Goal: Task Accomplishment & Management: Manage account settings

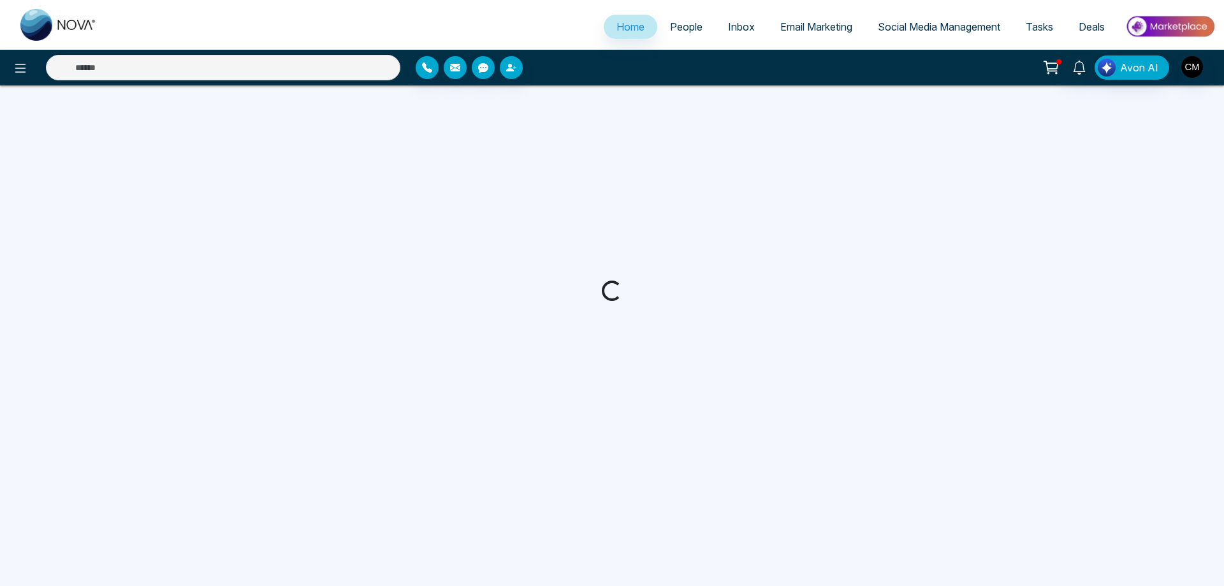
select select "*"
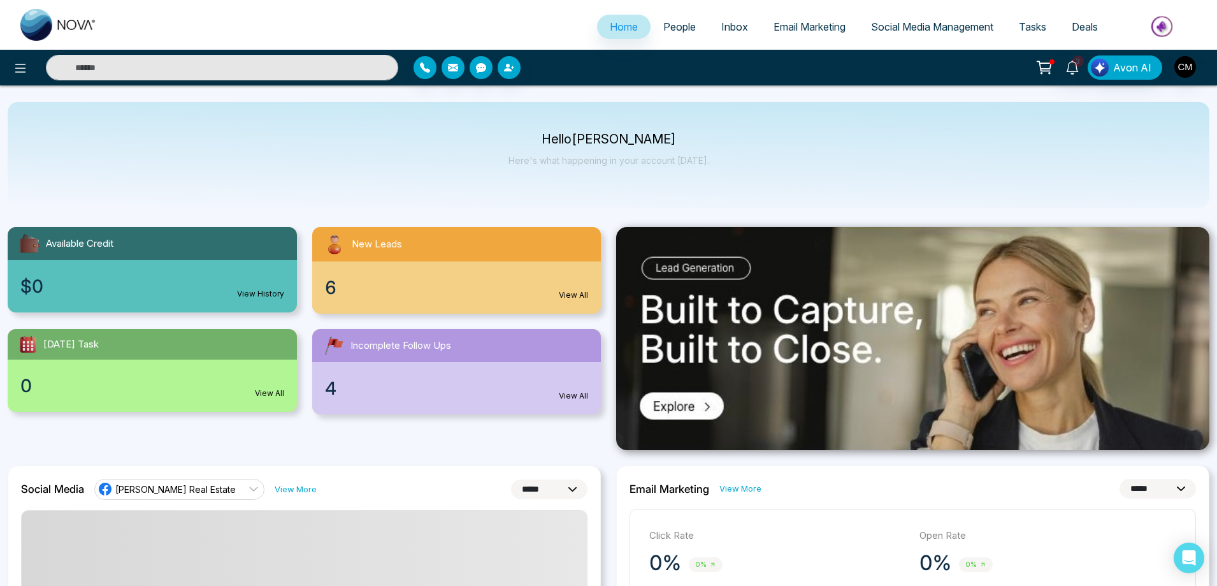
click at [721, 25] on span "Inbox" at bounding box center [734, 26] width 27 height 13
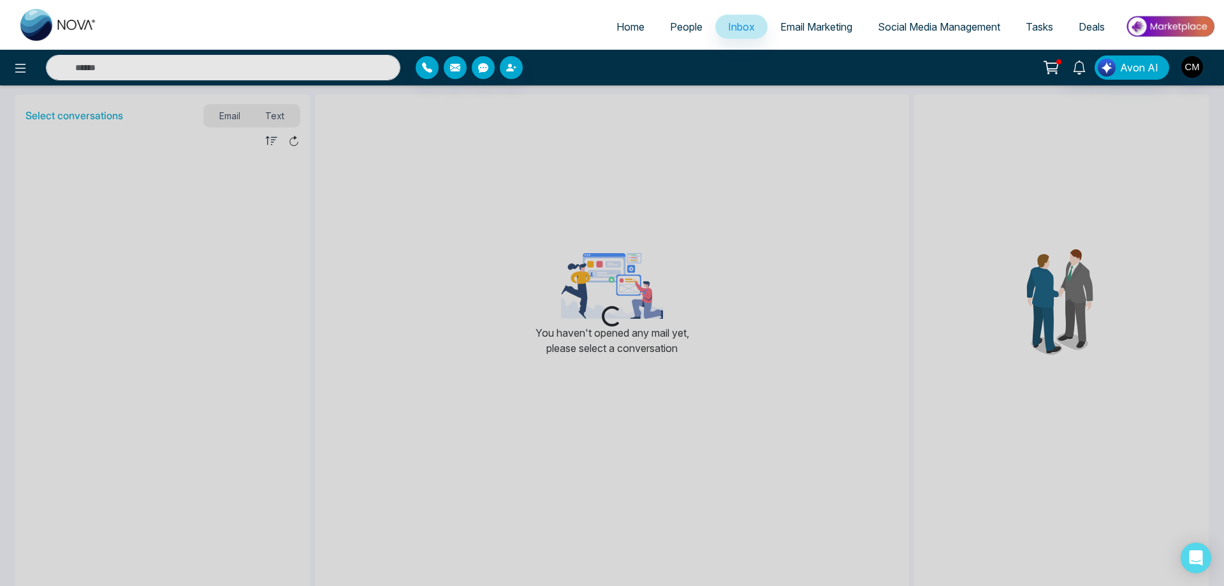
click at [266, 113] on div "Loading..." at bounding box center [612, 293] width 1224 height 586
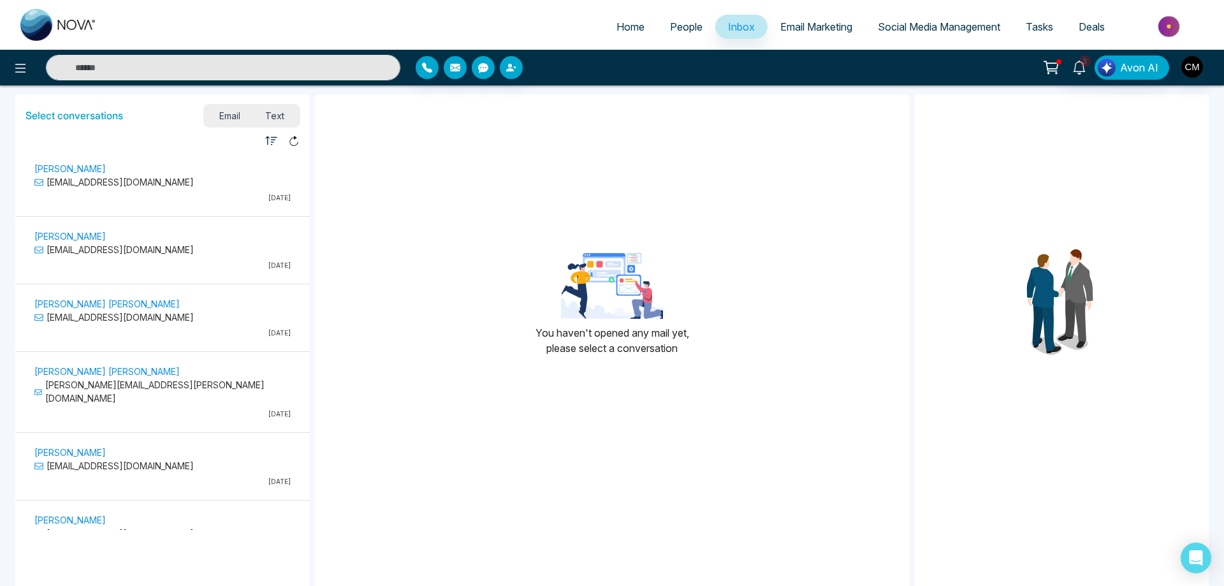
click at [272, 119] on span "Text" at bounding box center [275, 115] width 45 height 17
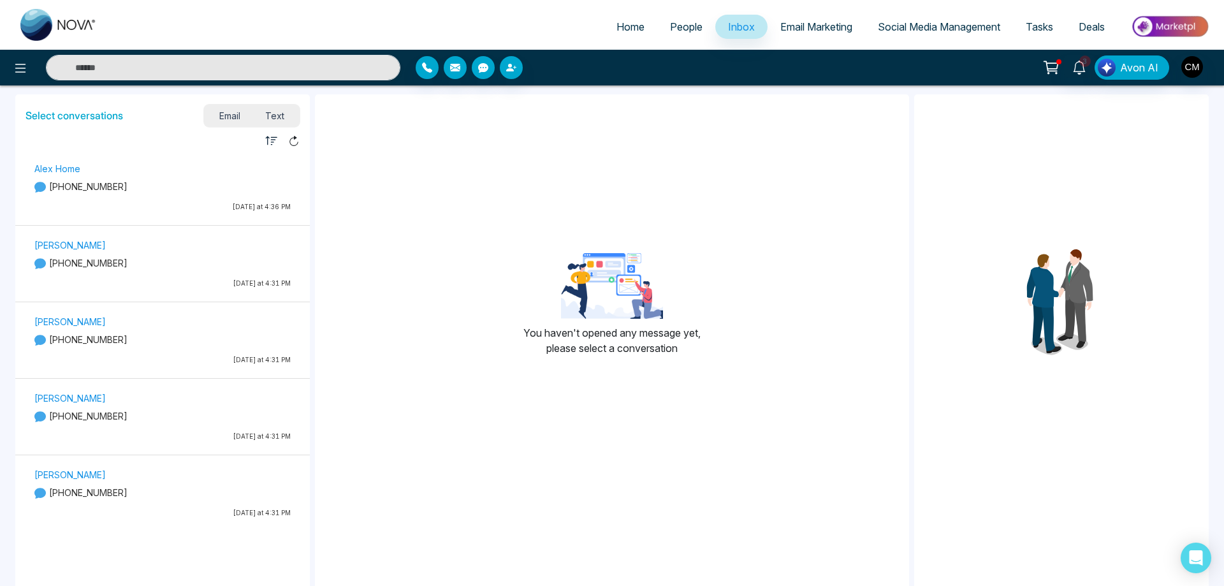
click at [191, 204] on p "[DATE] at 4:36 PM" at bounding box center [162, 207] width 256 height 10
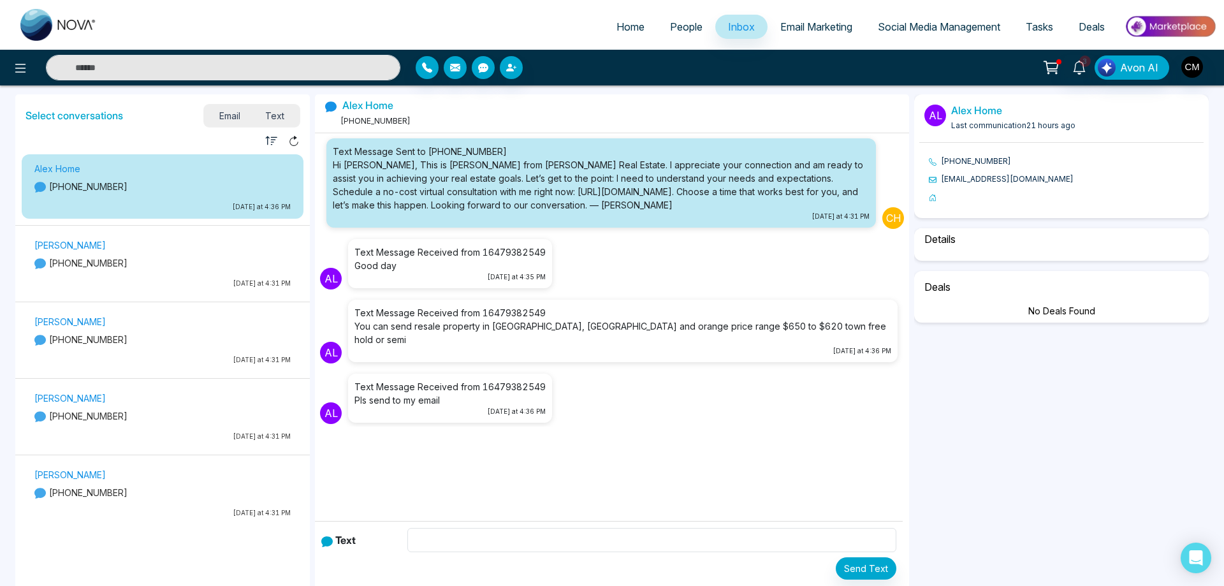
scroll to position [27, 0]
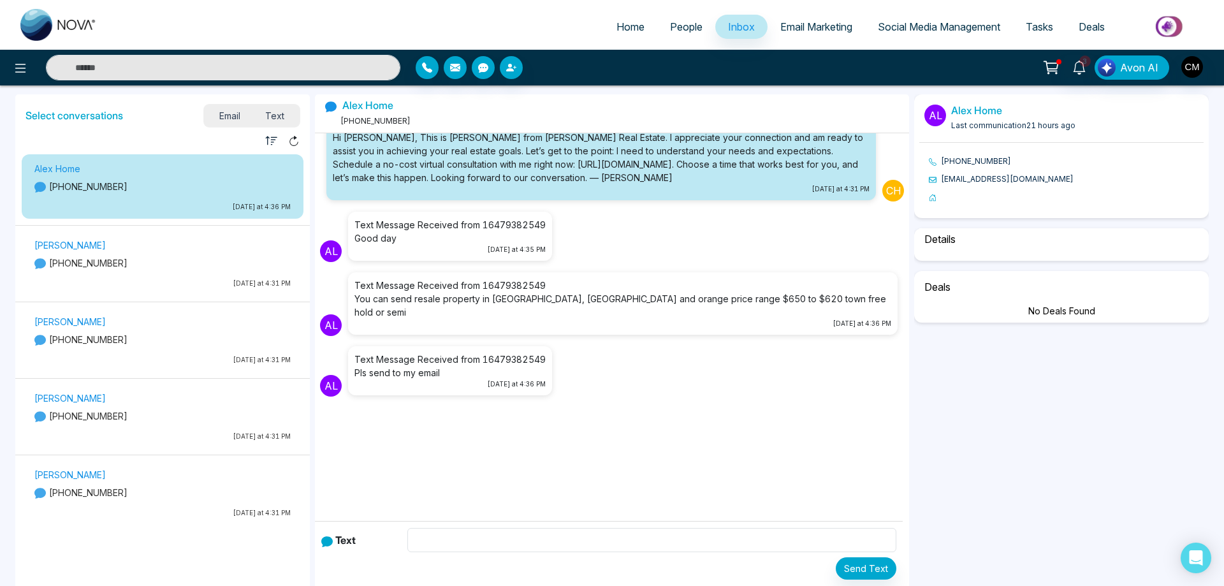
drag, startPoint x: 470, startPoint y: 523, endPoint x: 457, endPoint y: 540, distance: 22.3
click at [467, 528] on div "Text Send Text" at bounding box center [609, 553] width 588 height 65
click at [457, 540] on input "text" at bounding box center [651, 540] width 488 height 24
select select "****"
select select "********"
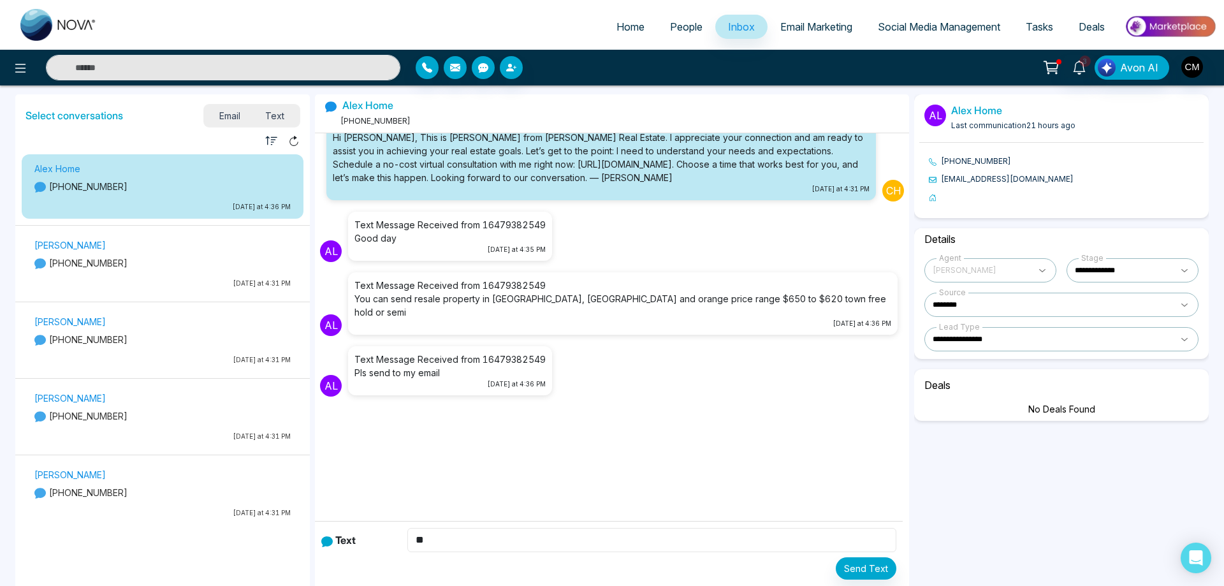
type input "*"
type input "**********"
click at [527, 537] on input "**********" at bounding box center [651, 540] width 488 height 24
click at [709, 563] on div "Send Text" at bounding box center [608, 568] width 575 height 22
click at [855, 570] on button "Send Text" at bounding box center [865, 568] width 61 height 22
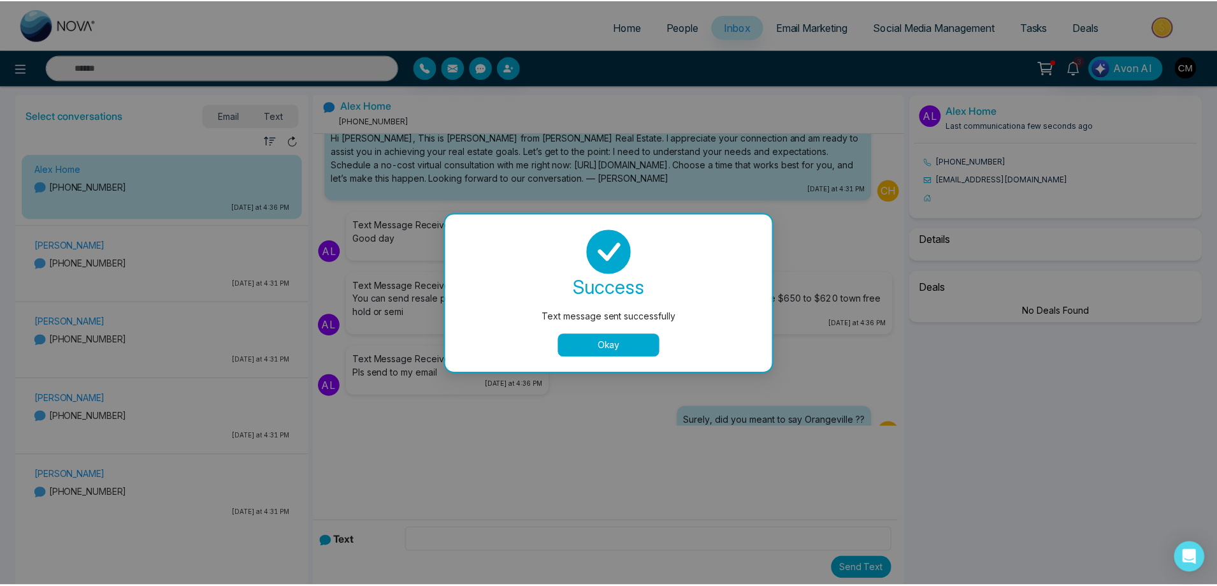
scroll to position [75, 0]
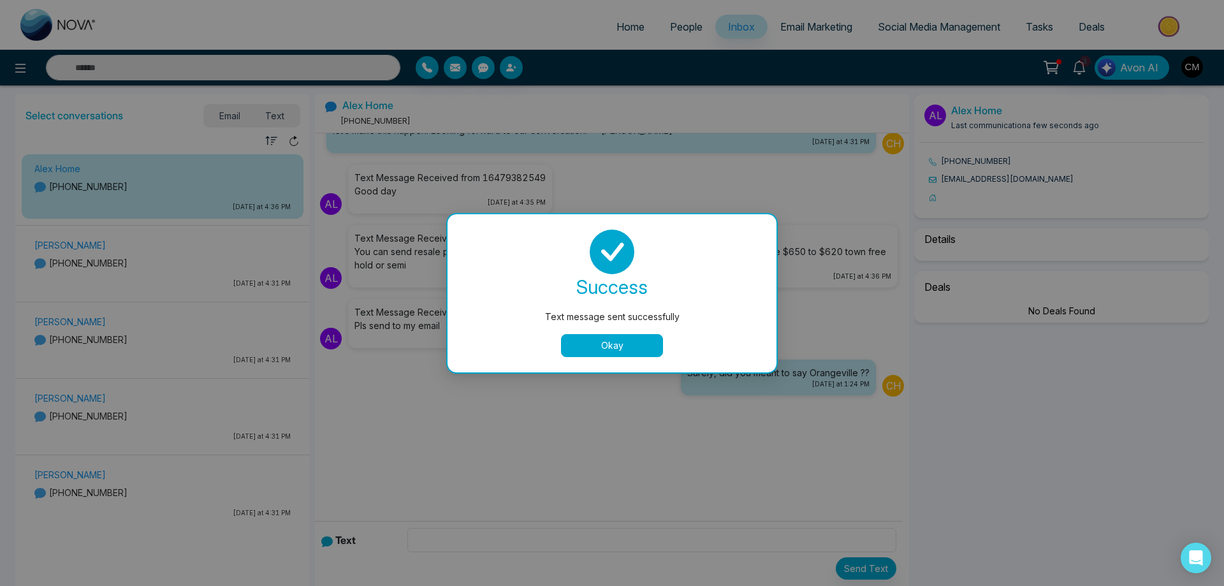
select select "****"
select select "********"
click at [588, 337] on button "Okay" at bounding box center [612, 345] width 102 height 23
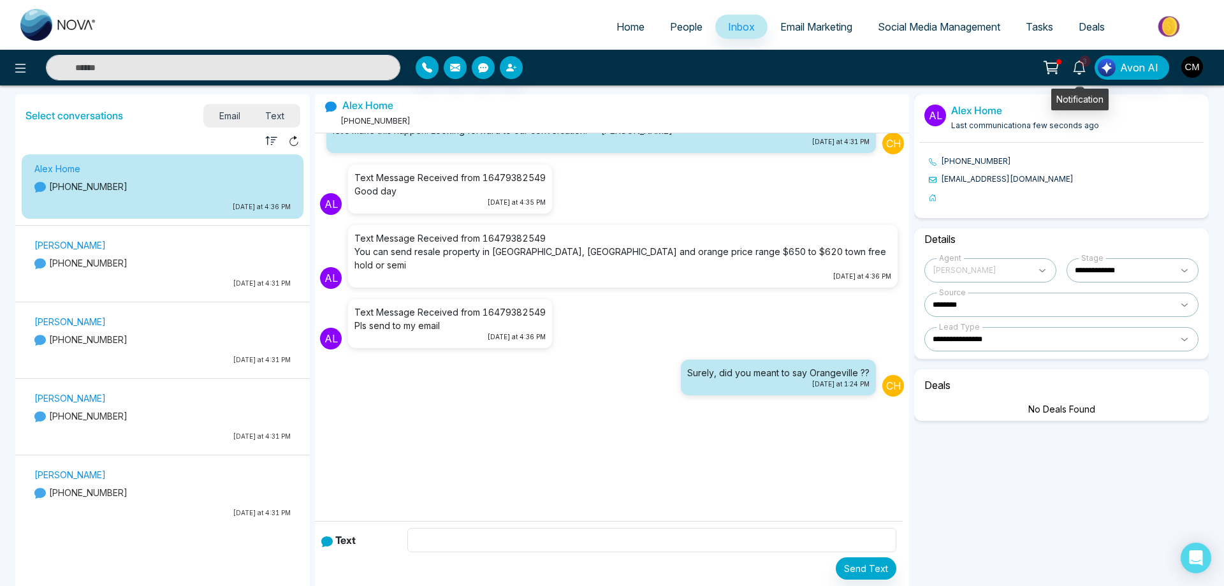
click at [1078, 64] on icon at bounding box center [1079, 68] width 14 height 14
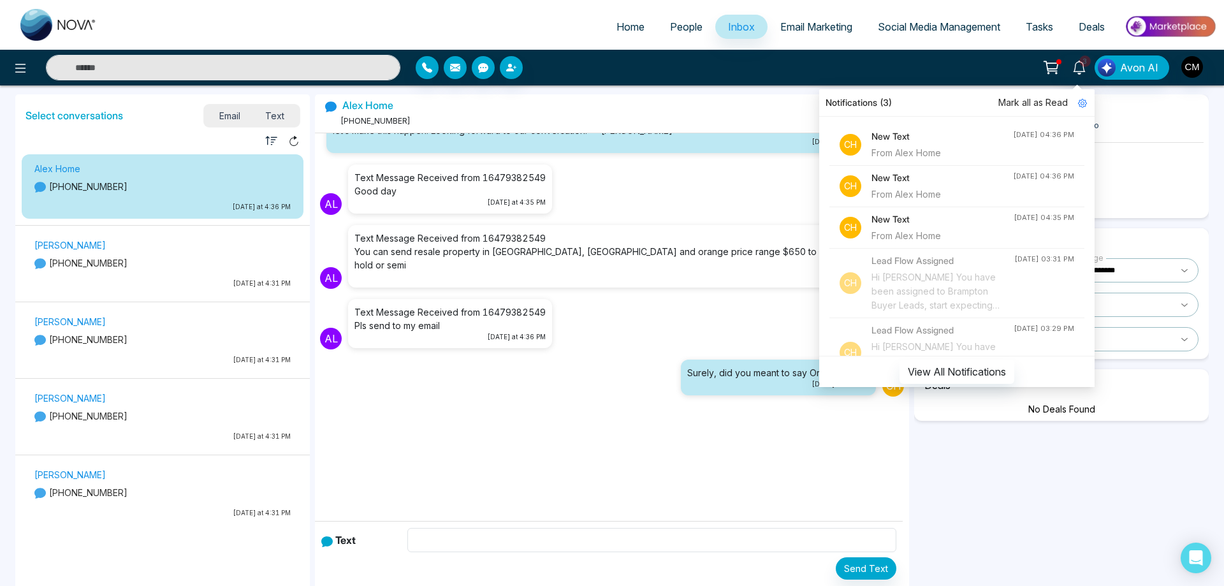
click at [1040, 101] on span "Mark all as Read" at bounding box center [1032, 103] width 69 height 14
click at [934, 32] on span "Social Media Management" at bounding box center [939, 26] width 122 height 13
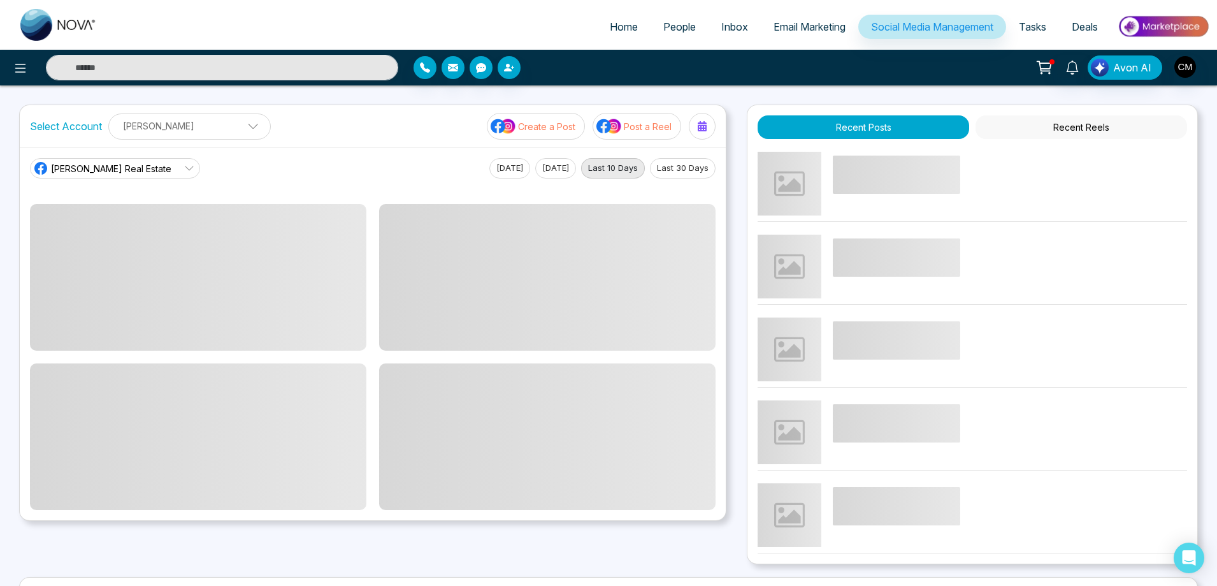
click at [537, 130] on p "Create a Post" at bounding box center [546, 126] width 57 height 13
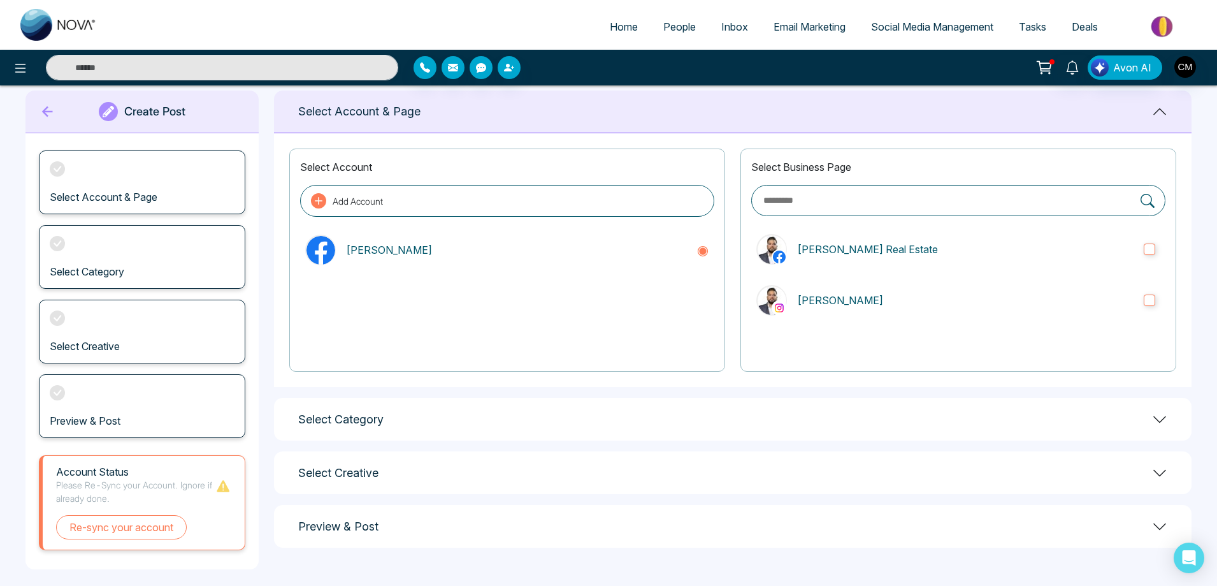
scroll to position [29, 0]
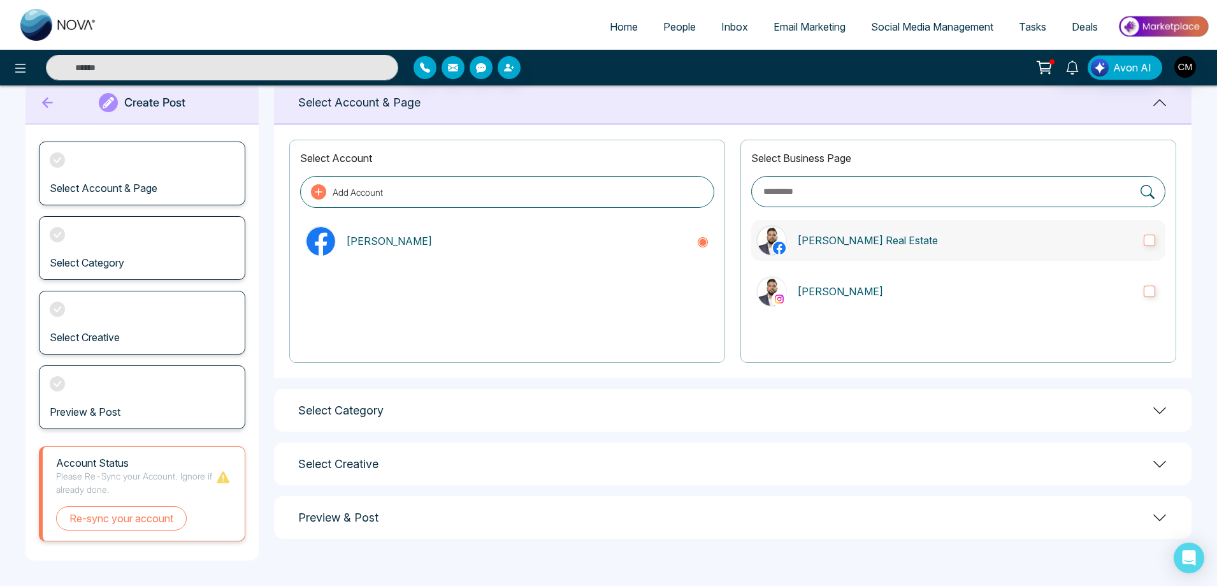
click at [886, 254] on label "[PERSON_NAME] Real Estate" at bounding box center [958, 240] width 414 height 41
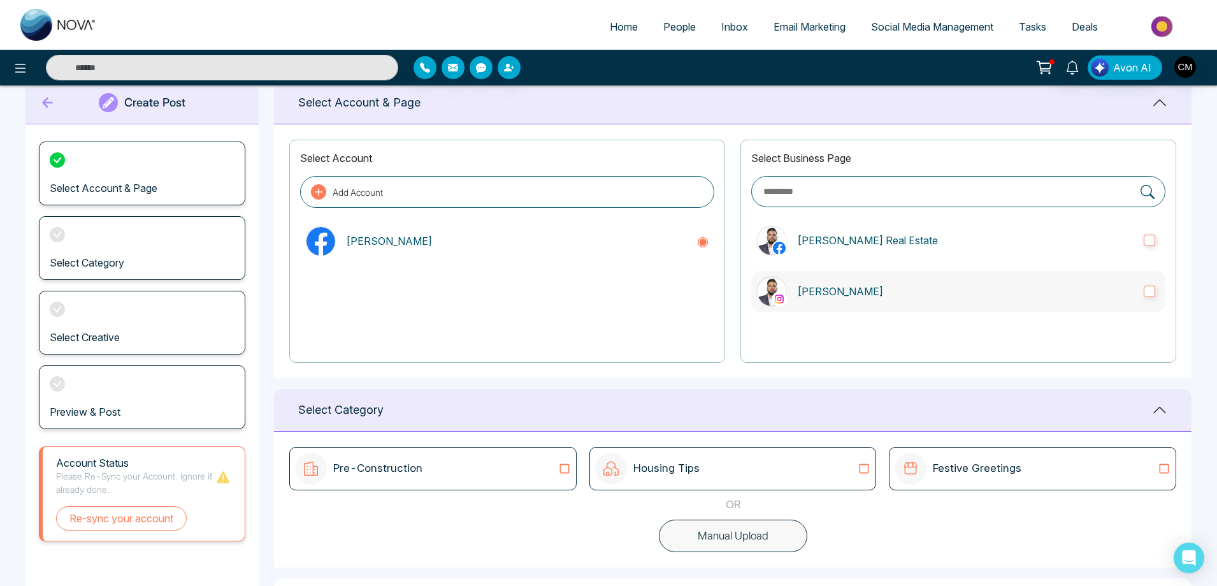
click at [882, 289] on p "[PERSON_NAME]" at bounding box center [965, 291] width 336 height 15
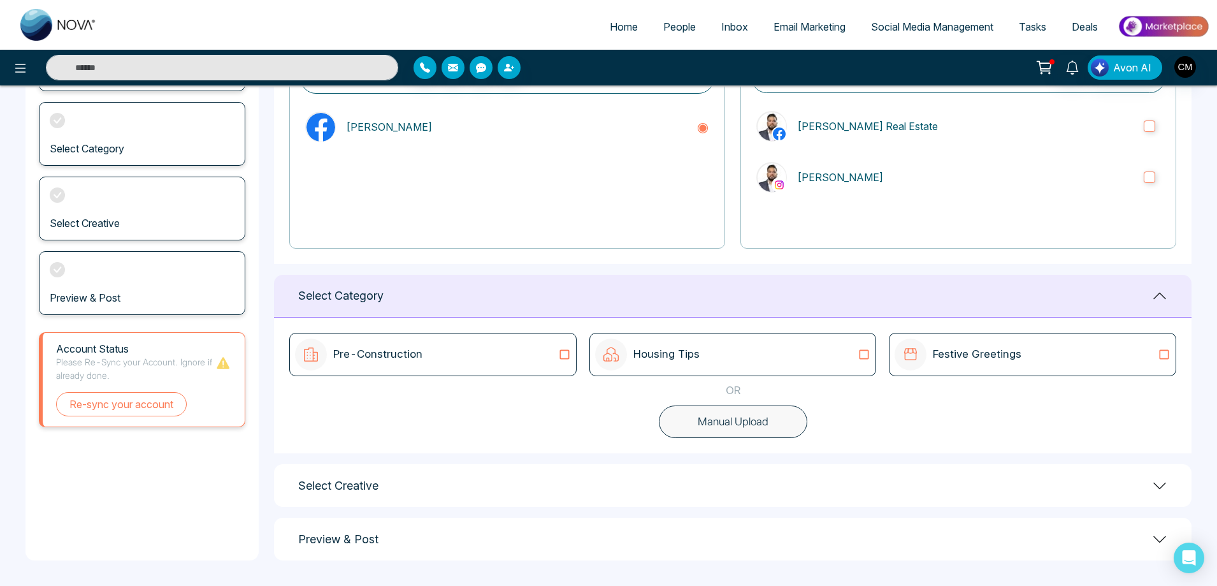
click at [514, 372] on div "Pre-Construction" at bounding box center [432, 354] width 287 height 43
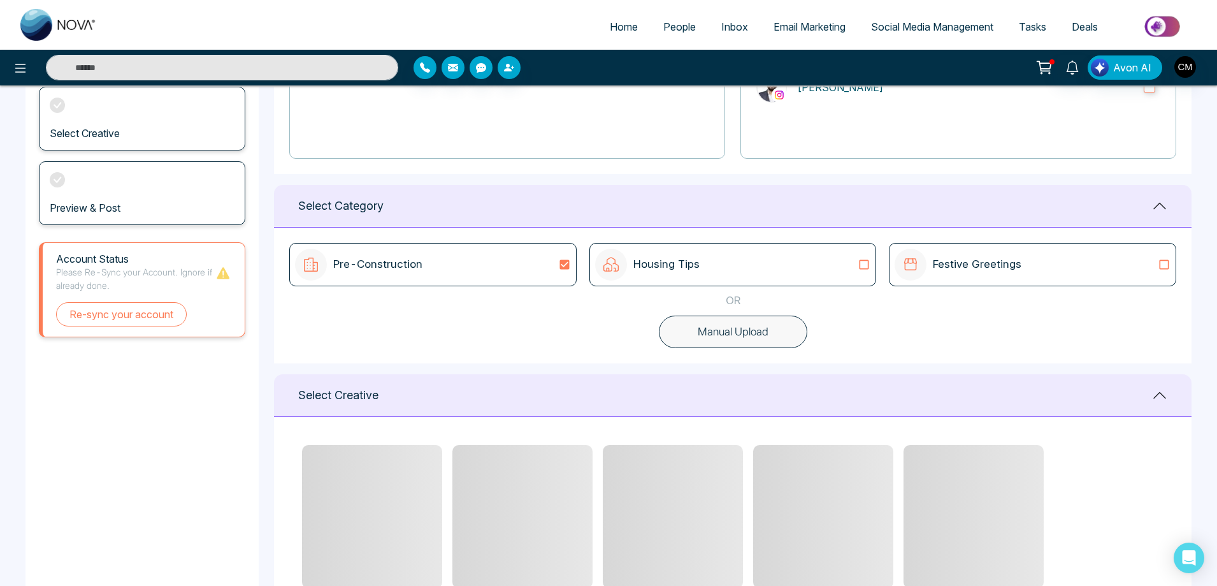
scroll to position [335, 0]
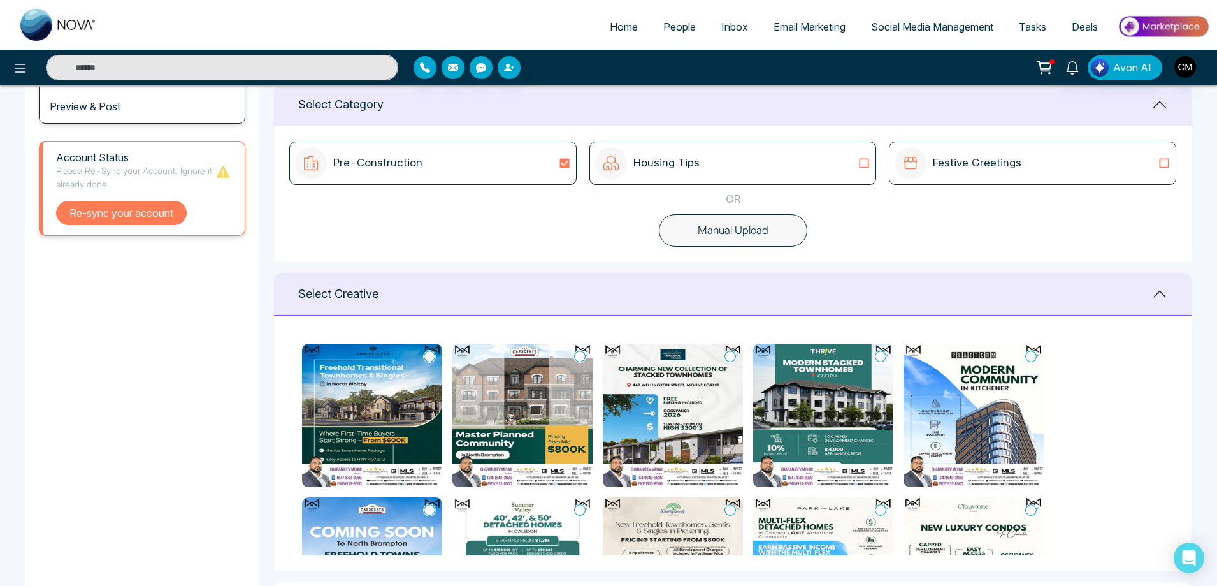
click at [132, 223] on button "Re-sync your account" at bounding box center [121, 213] width 131 height 24
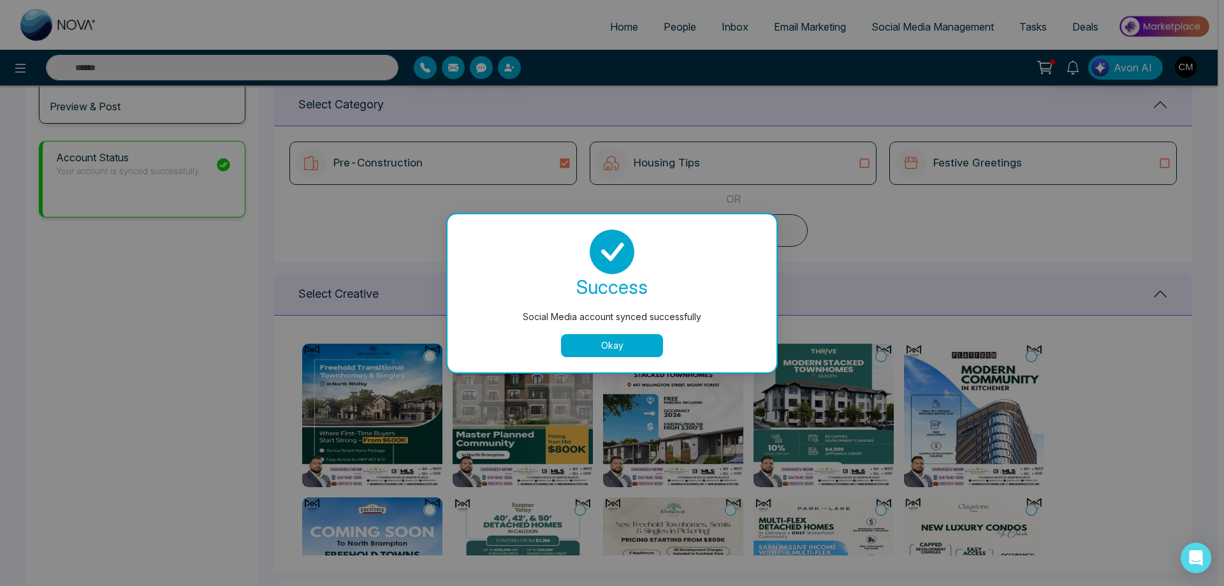
click at [618, 346] on button "Okay" at bounding box center [612, 345] width 102 height 23
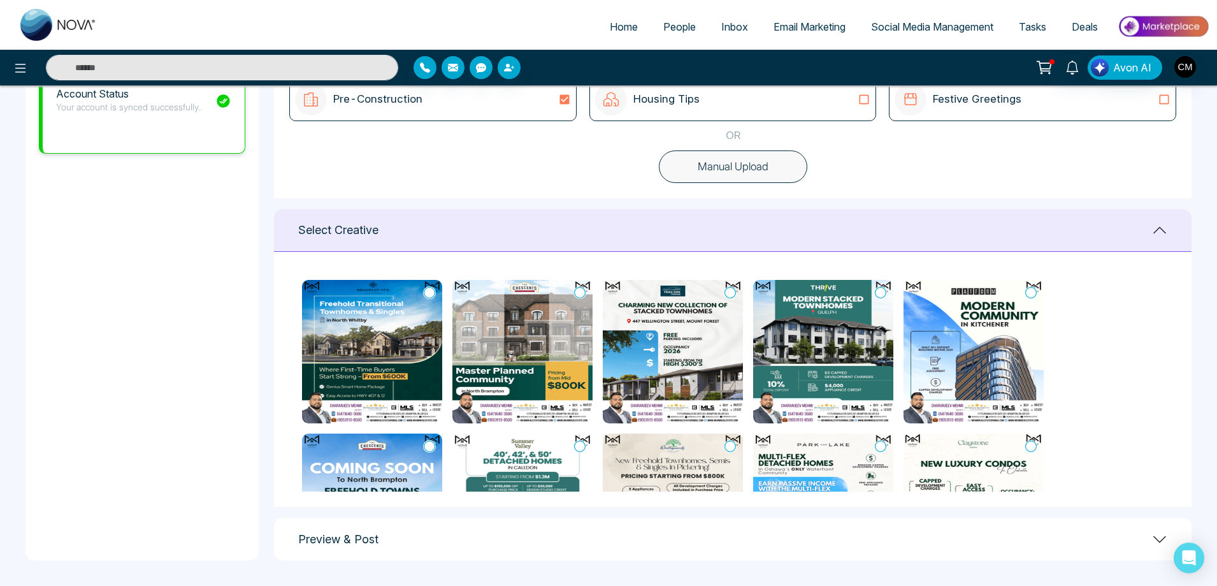
scroll to position [98, 0]
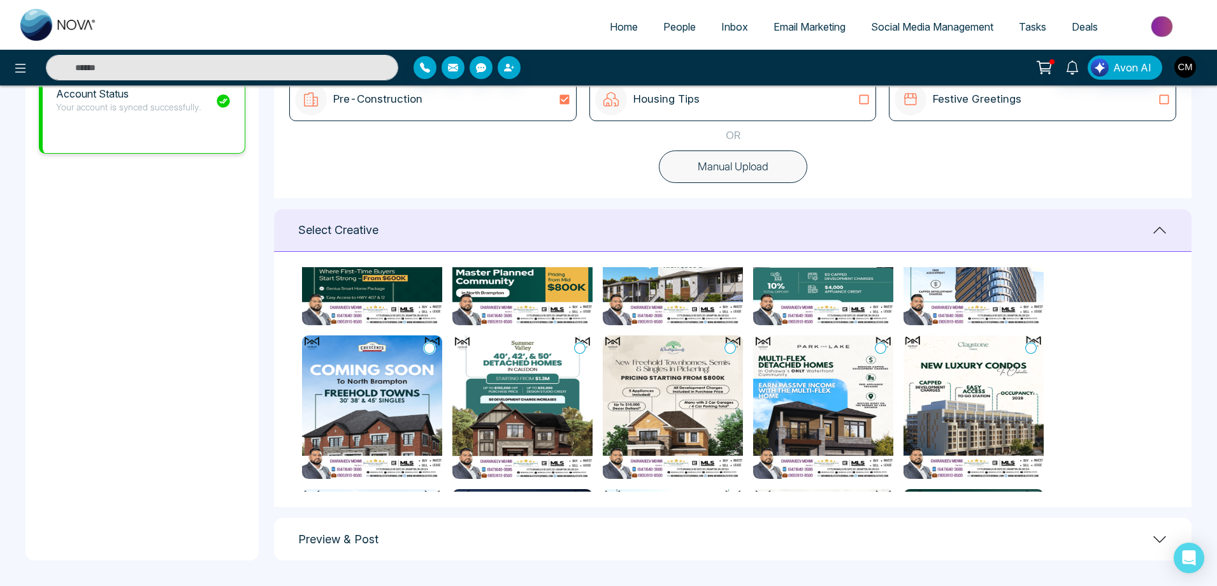
click at [61, 17] on img at bounding box center [58, 25] width 76 height 32
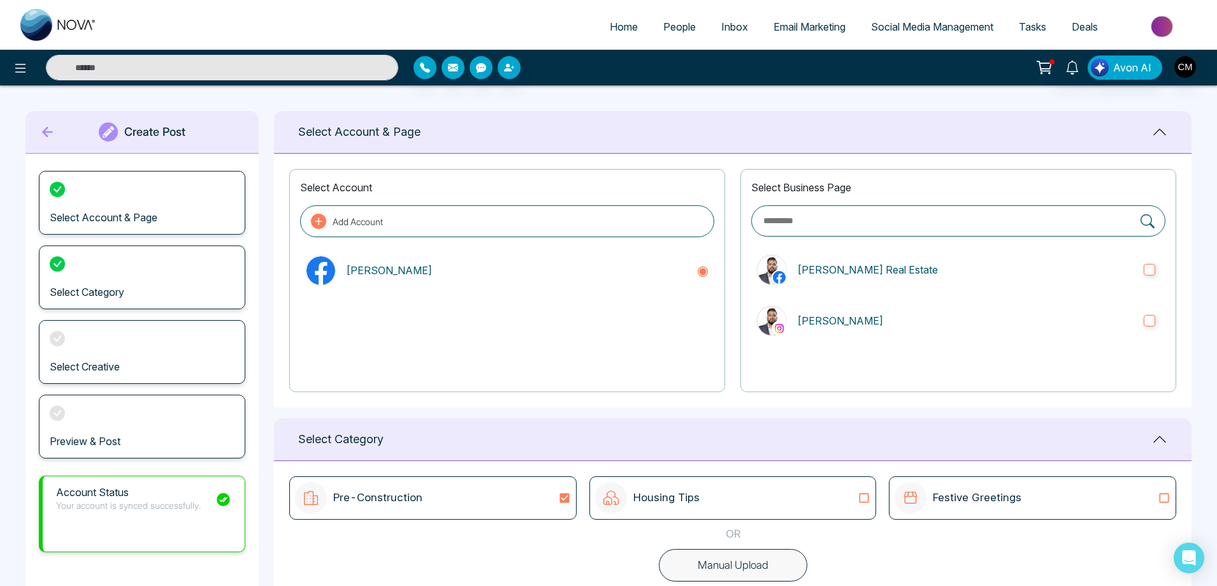
select select "*"
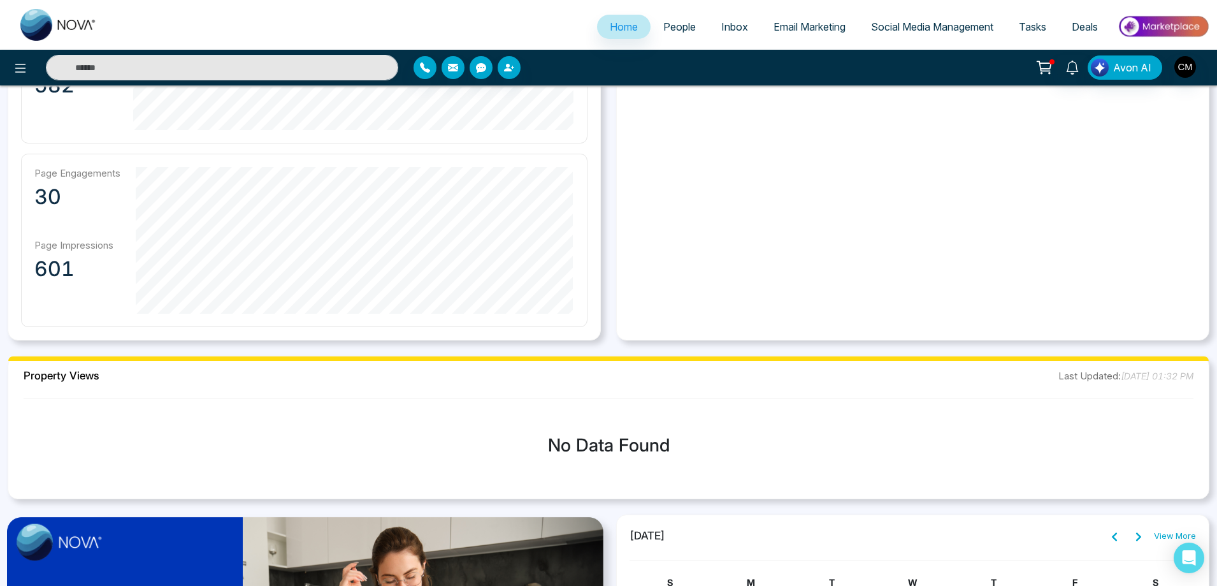
scroll to position [701, 0]
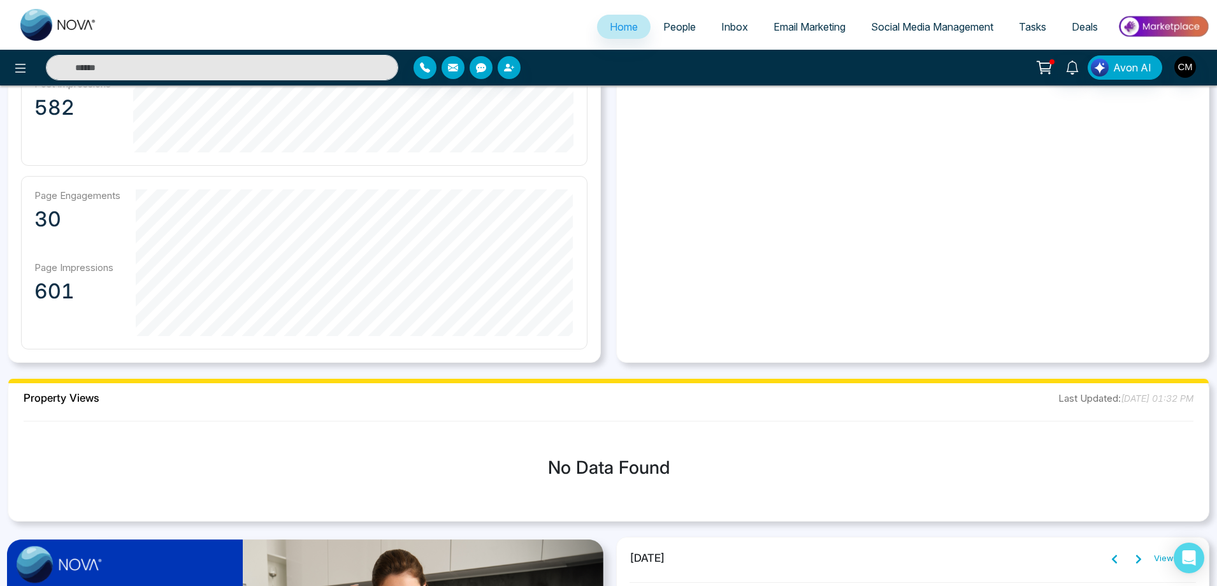
click at [779, 26] on span "Email Marketing" at bounding box center [810, 26] width 72 height 13
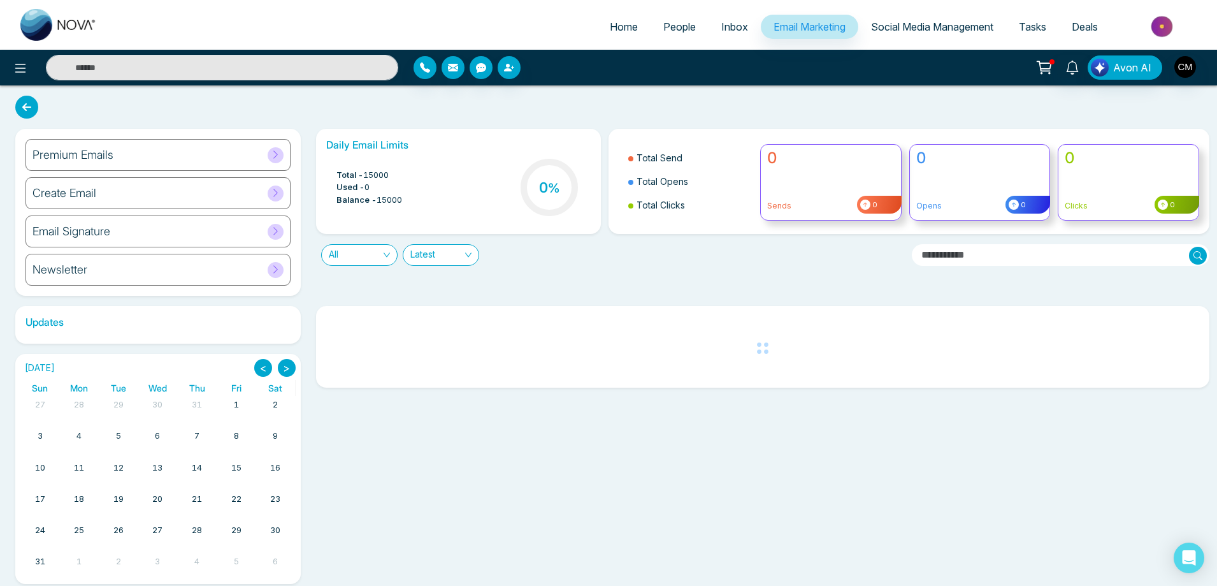
click at [151, 324] on h6 "Updates" at bounding box center [158, 322] width 286 height 12
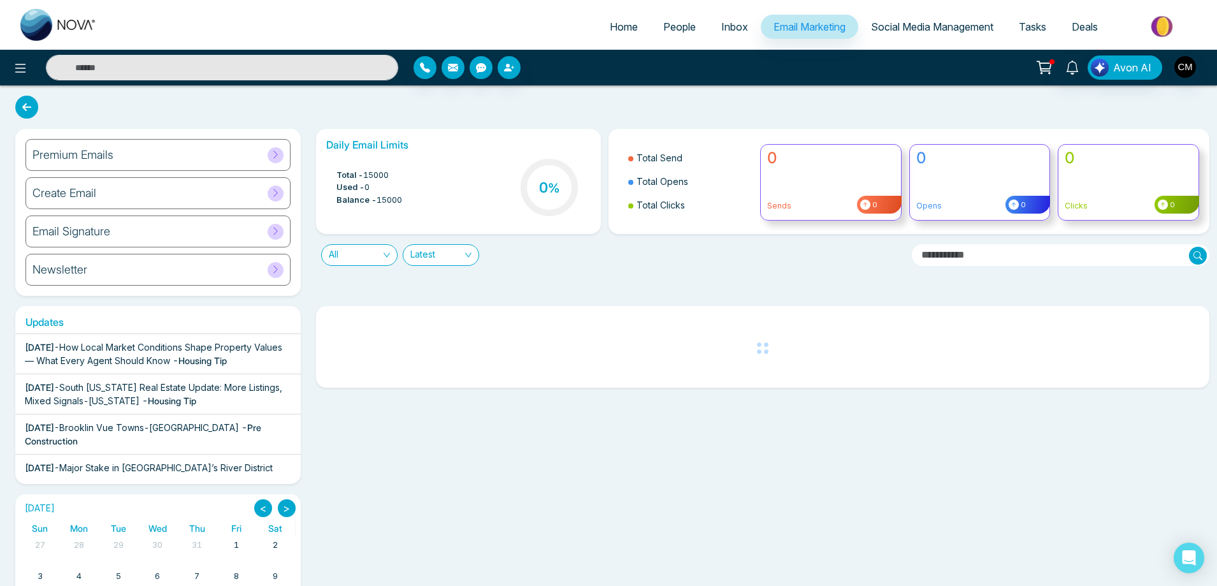
click at [122, 362] on span "How Local Market Conditions Shape Property Values — What Every Agent Should Know" at bounding box center [153, 354] width 257 height 24
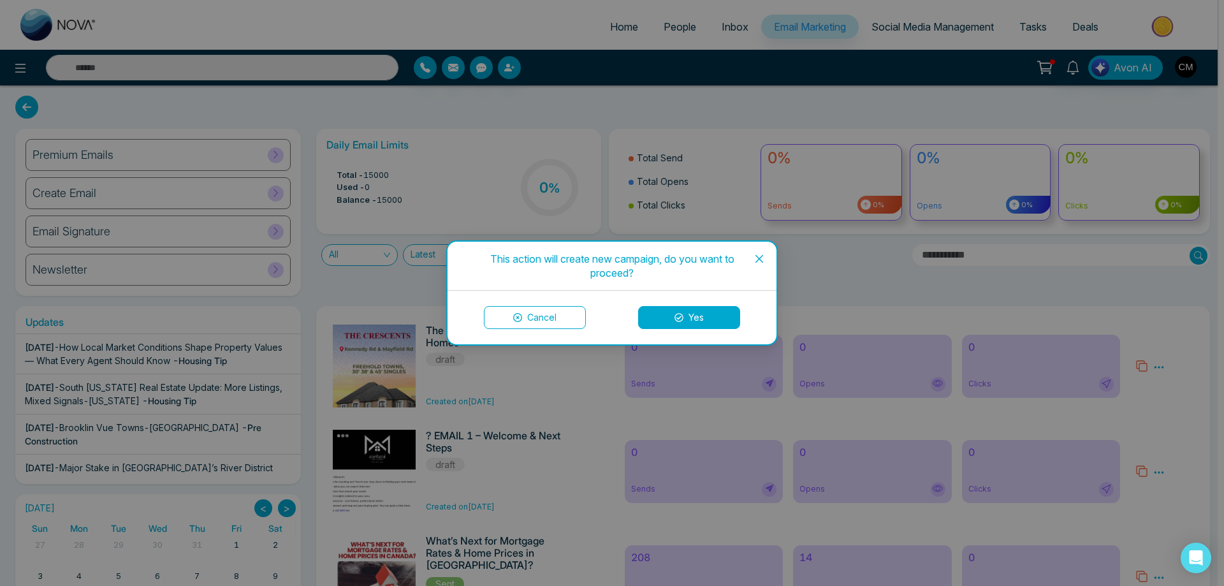
click at [763, 256] on icon "close" at bounding box center [759, 259] width 10 height 10
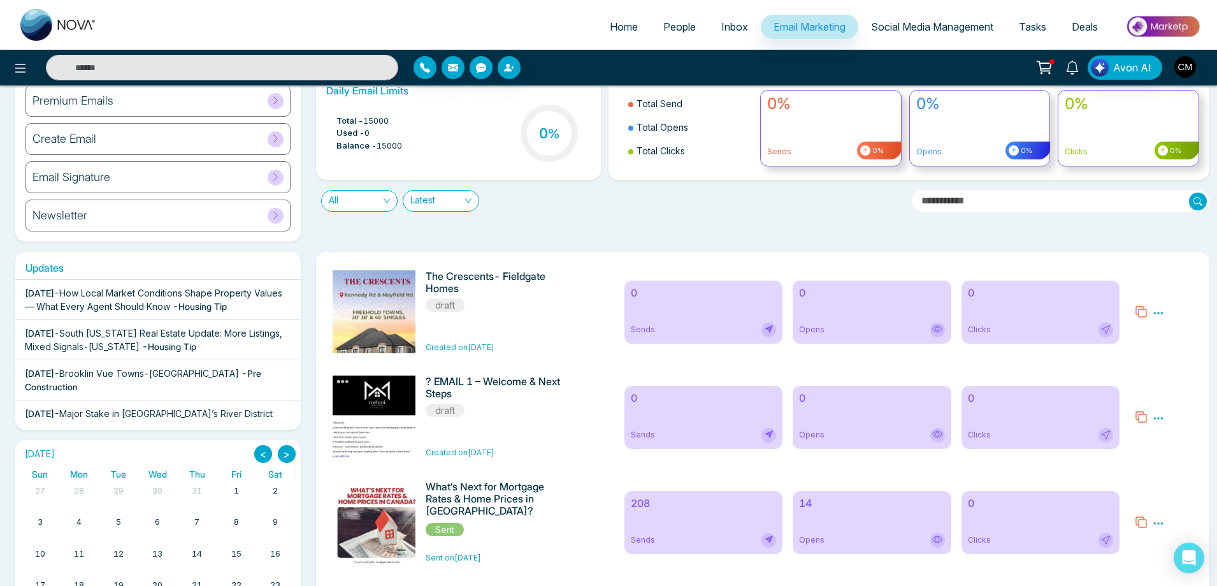
scroll to position [127, 0]
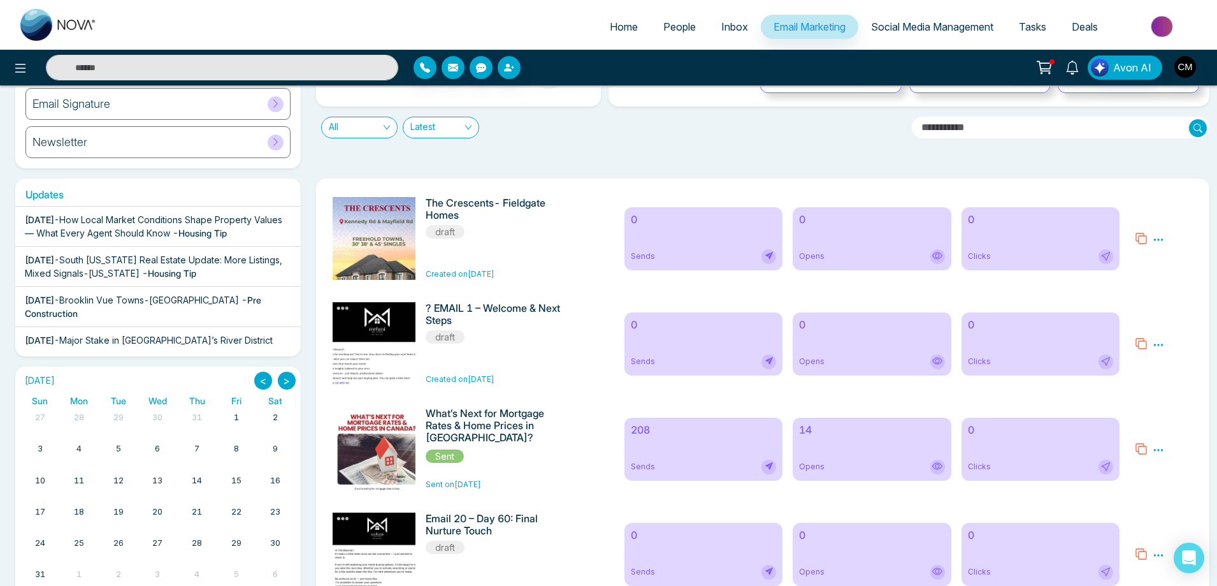
click at [1165, 238] on div "Preview Edit Delete" at bounding box center [1163, 238] width 73 height 83
click at [1164, 240] on icon at bounding box center [1158, 239] width 11 height 11
click at [1164, 295] on span "Delete" at bounding box center [1177, 295] width 28 height 11
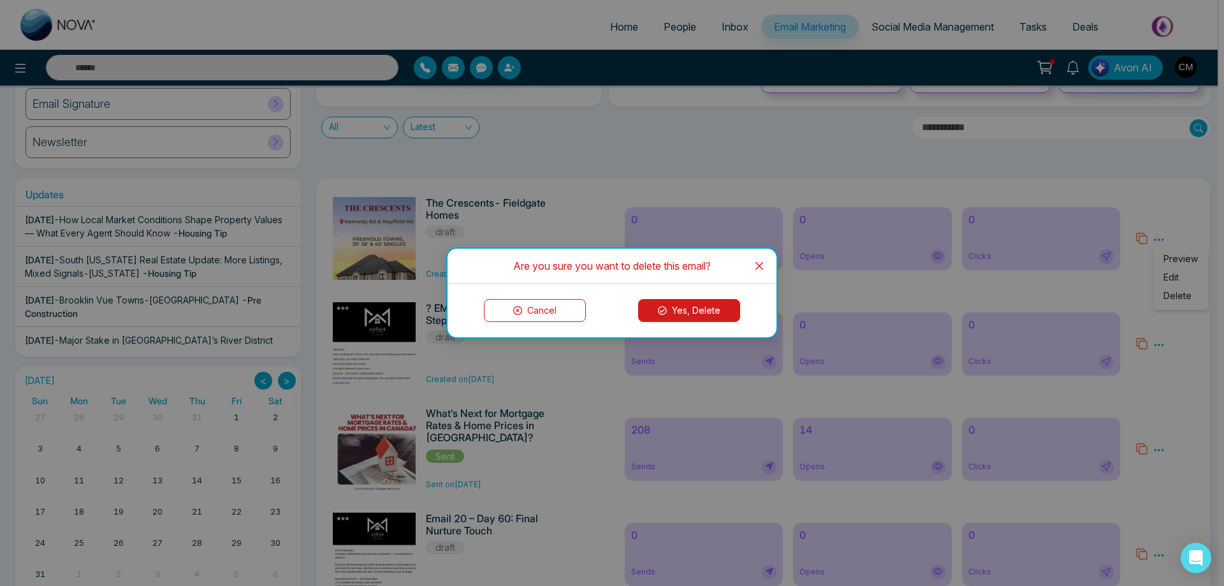
click at [714, 312] on button "Yes, Delete" at bounding box center [689, 310] width 102 height 23
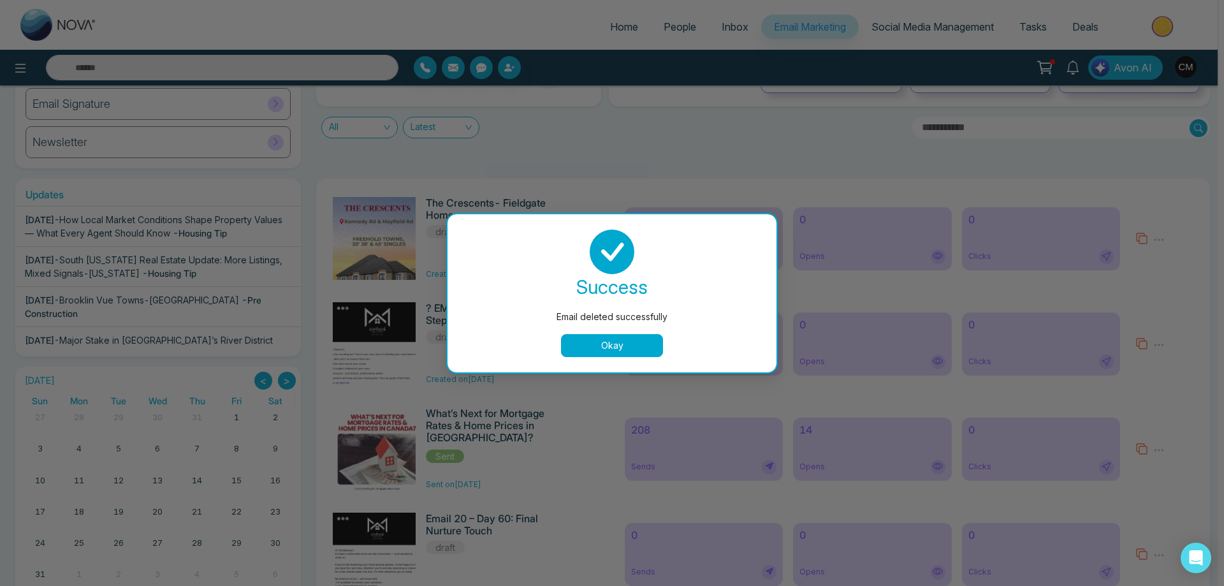
click at [602, 346] on button "Okay" at bounding box center [612, 345] width 102 height 23
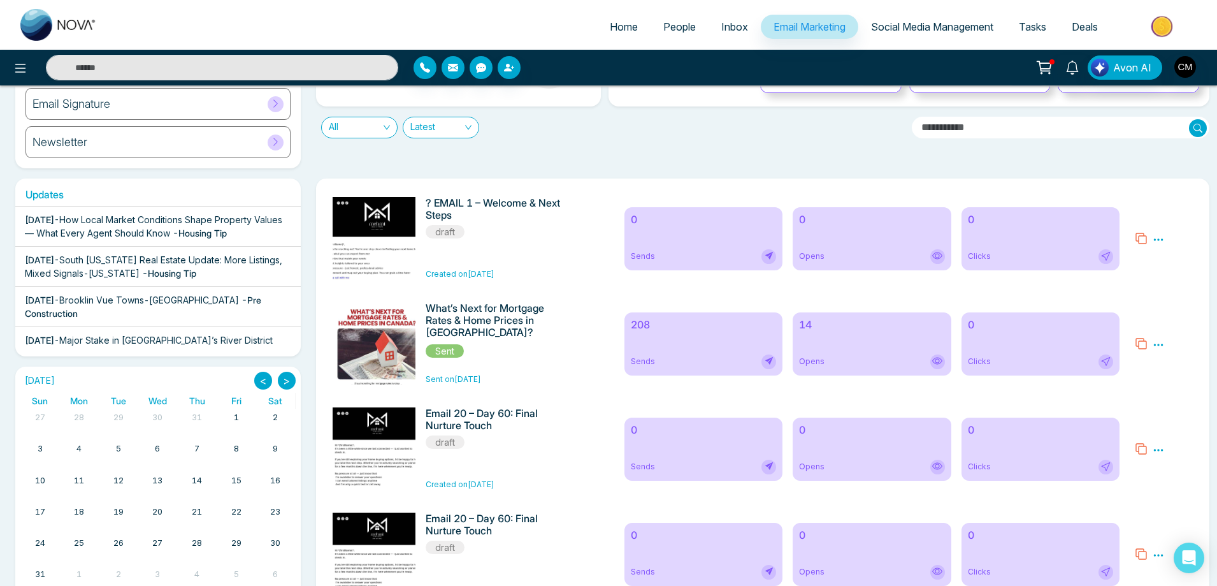
click at [1160, 242] on icon at bounding box center [1158, 239] width 11 height 11
click at [1166, 296] on span "Delete" at bounding box center [1177, 295] width 28 height 11
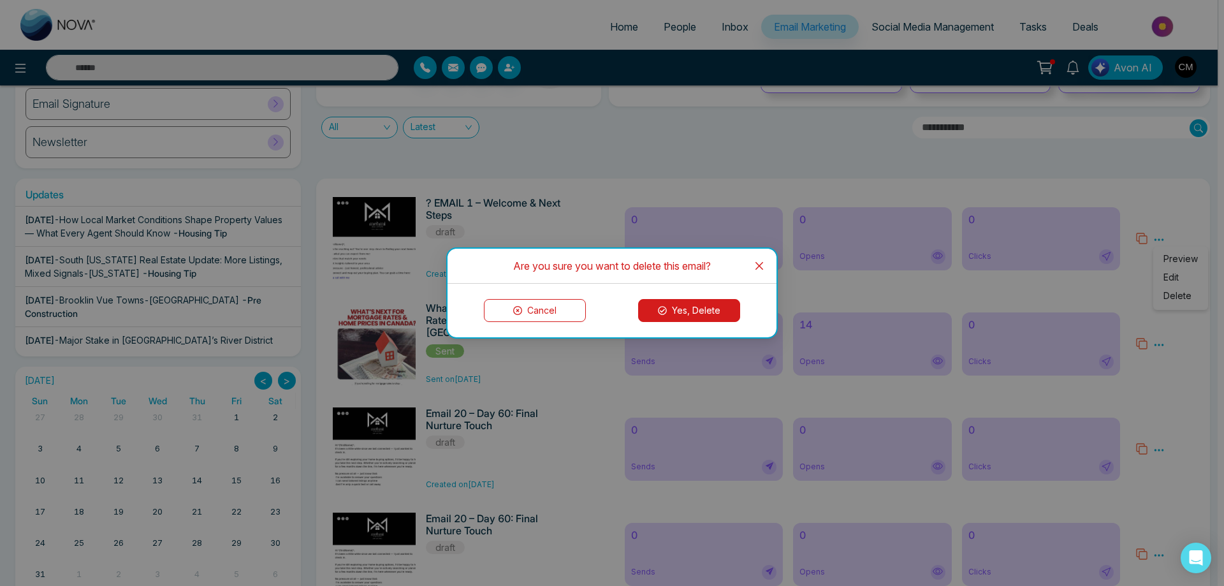
click at [720, 303] on button "Yes, Delete" at bounding box center [689, 310] width 102 height 23
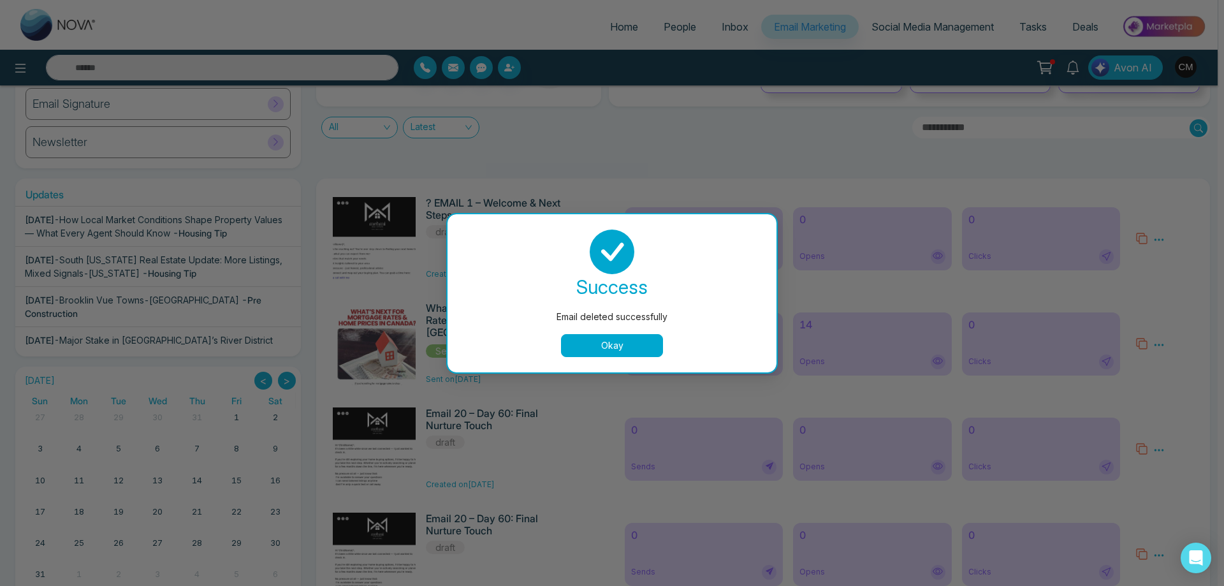
click at [621, 345] on button "Okay" at bounding box center [612, 345] width 102 height 23
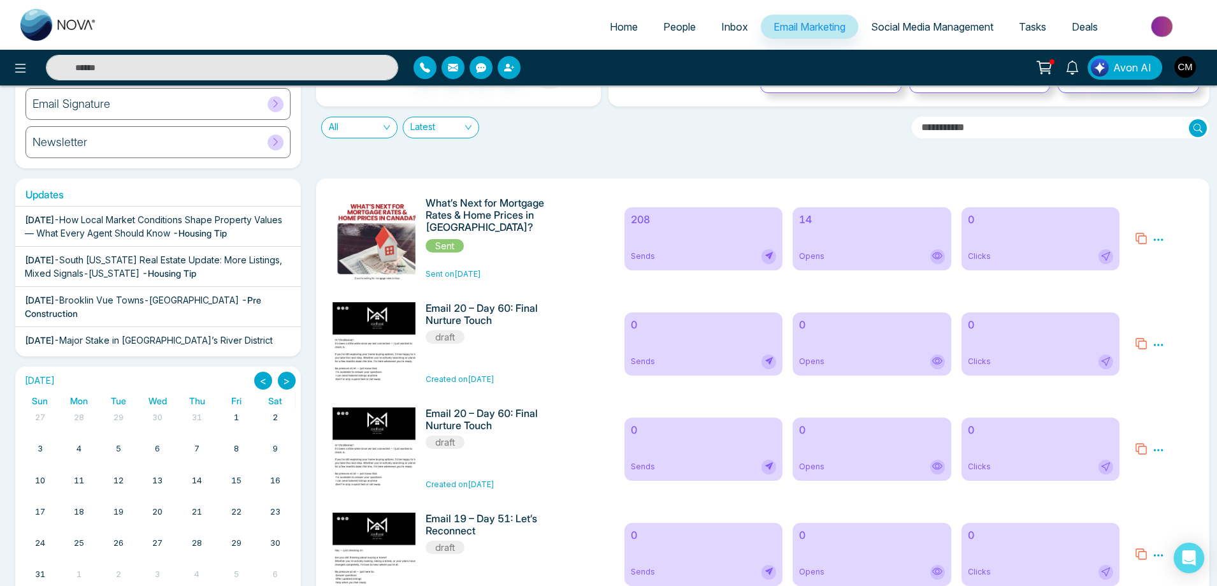
click at [1164, 347] on icon at bounding box center [1158, 344] width 11 height 11
click at [1170, 399] on span "Delete" at bounding box center [1177, 400] width 28 height 11
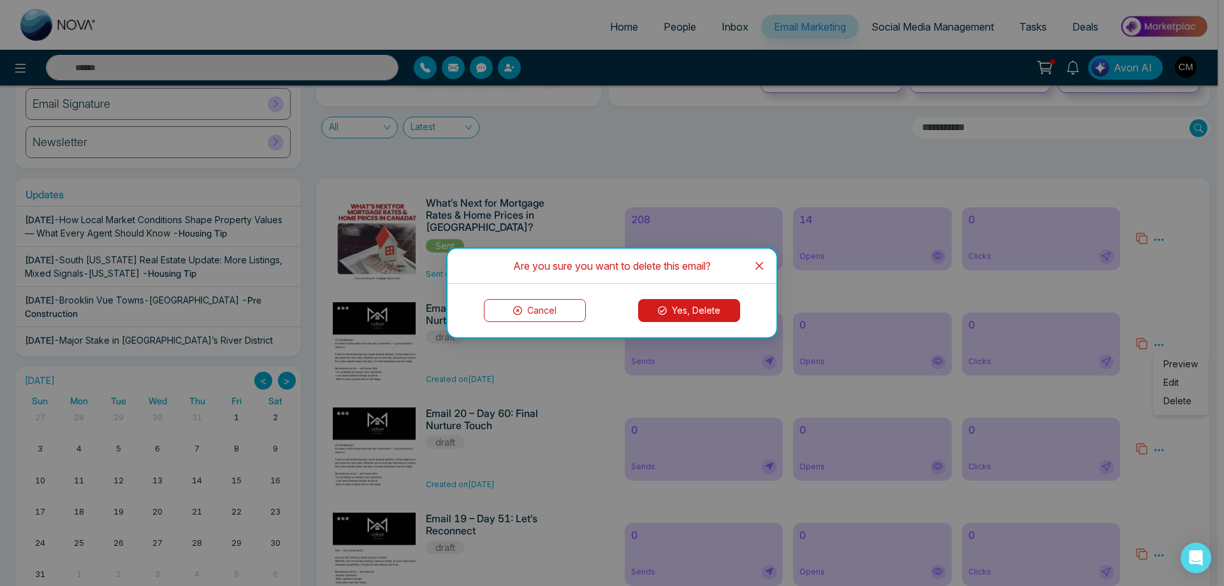
click at [682, 319] on button "Yes, Delete" at bounding box center [689, 310] width 102 height 23
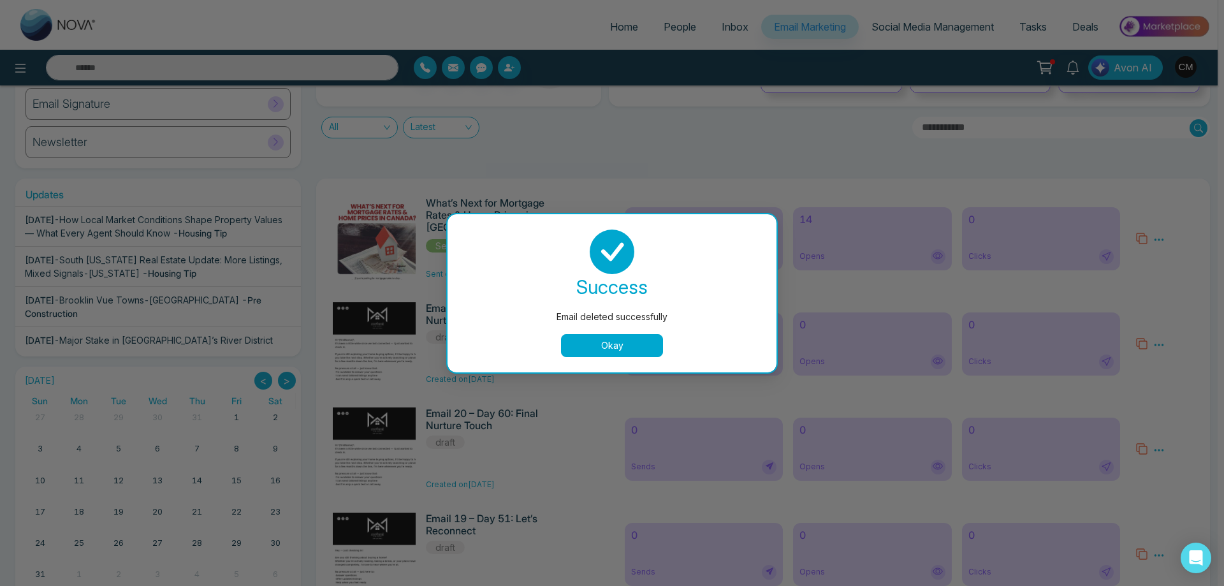
click at [629, 345] on button "Okay" at bounding box center [612, 345] width 102 height 23
